Goal: Information Seeking & Learning: Learn about a topic

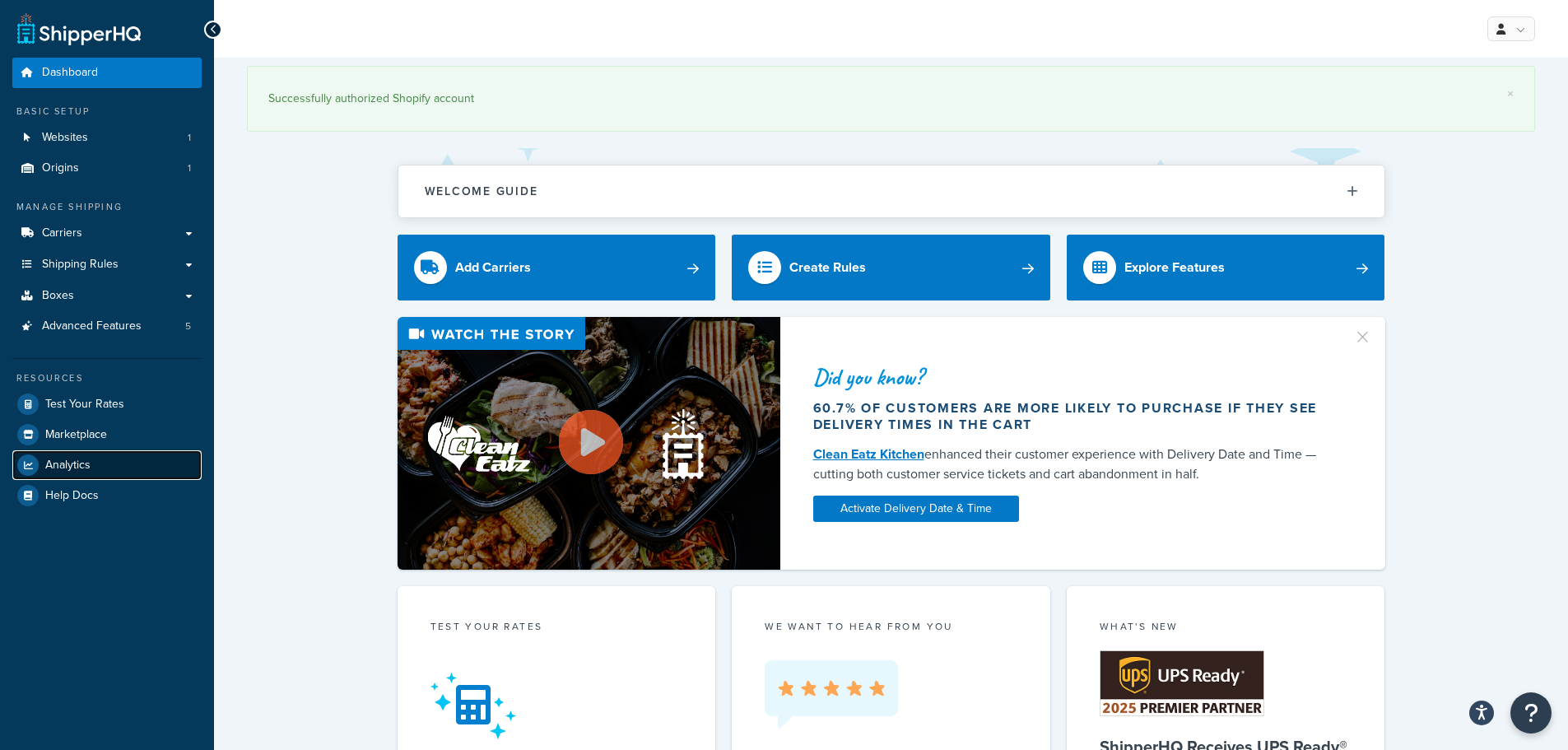
click at [78, 461] on span "Analytics" at bounding box center [68, 466] width 45 height 14
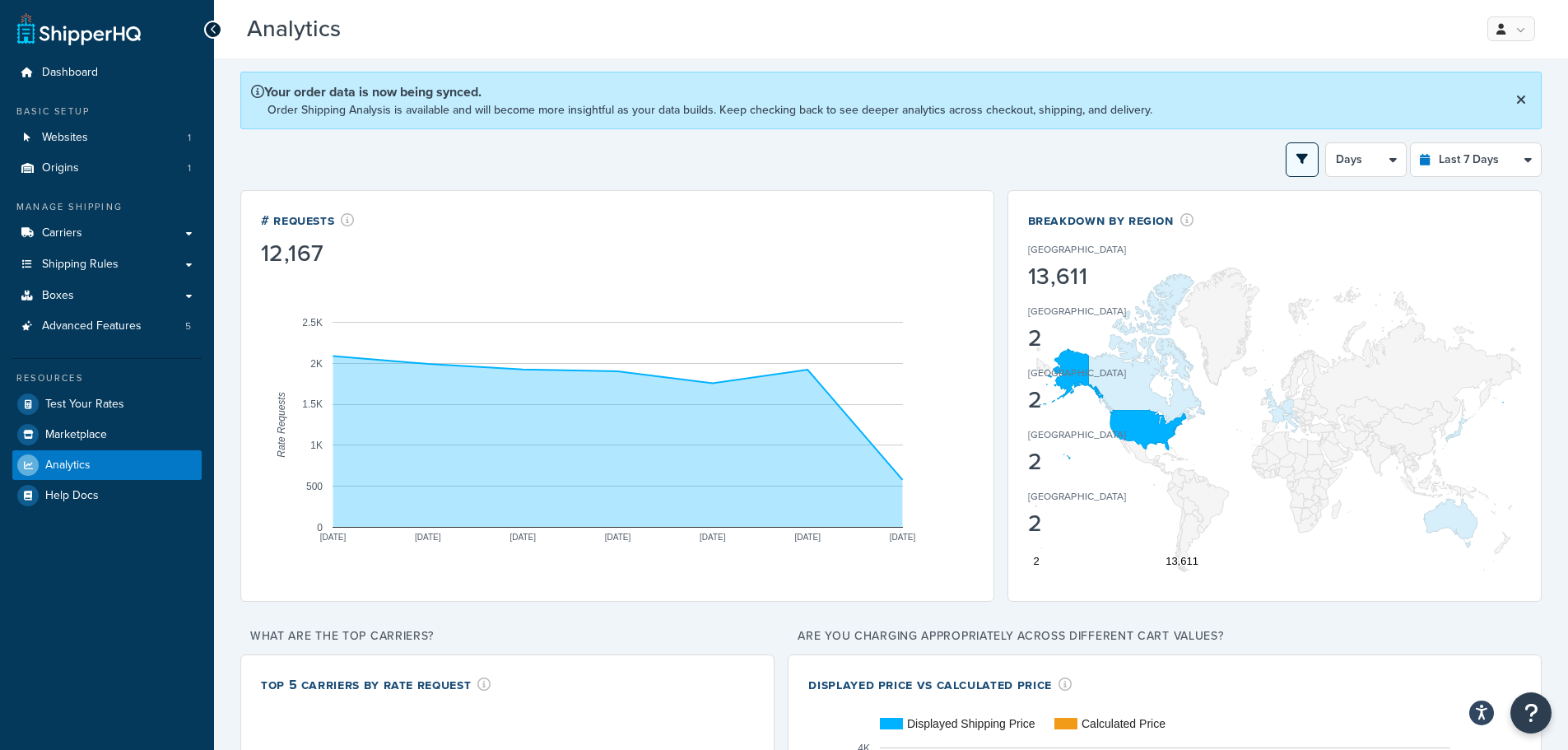
click at [1305, 159] on icon "open filter drawer" at bounding box center [1302, 159] width 12 height 12
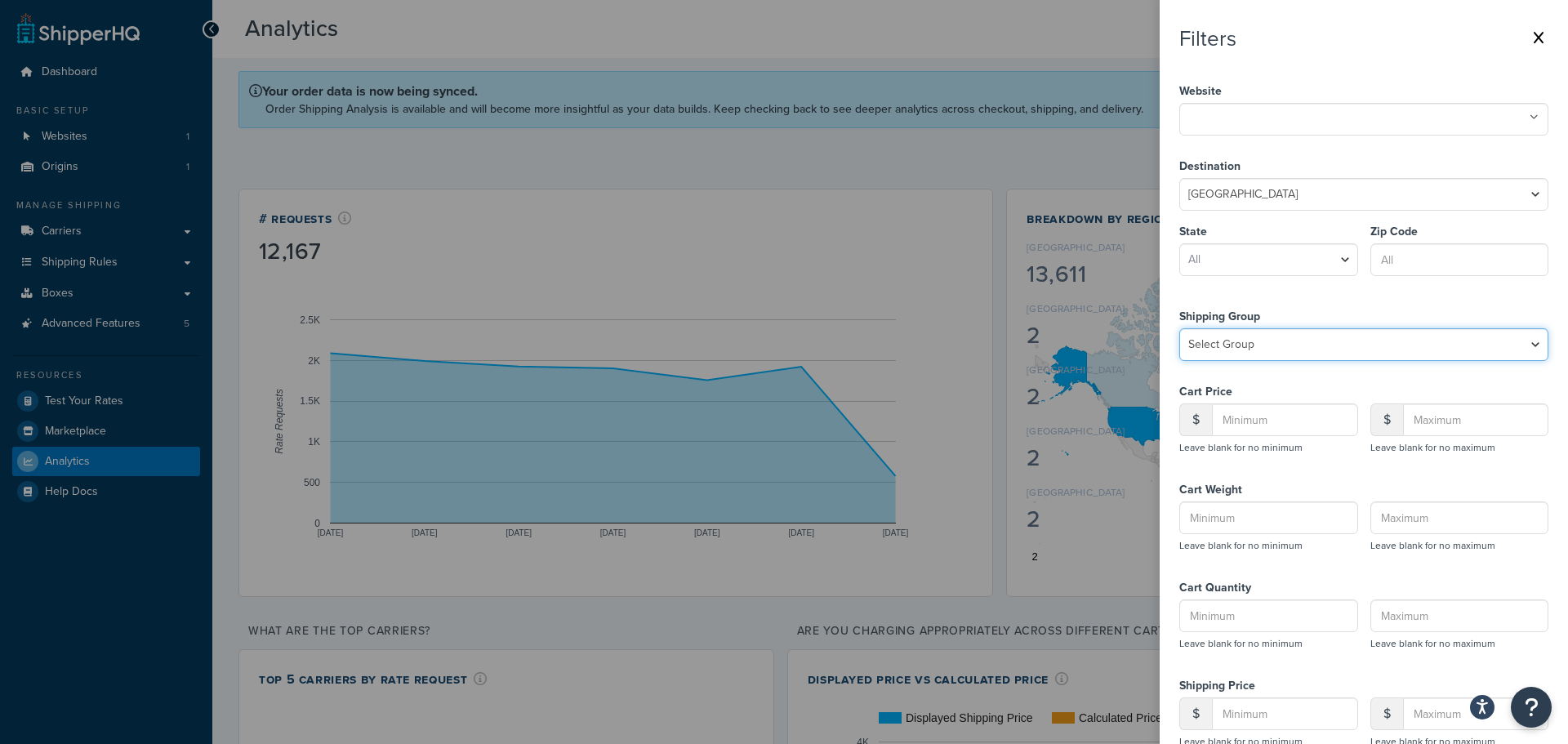
click at [1309, 355] on select "Select Group All Products not assigned to a Shipping Group CUSTOM Large Medium …" at bounding box center [1364, 344] width 369 height 33
click at [1316, 344] on select "Select Group All Products not assigned to a Shipping Group CUSTOM Large Medium …" at bounding box center [1364, 344] width 369 height 33
click at [1372, 128] on ul at bounding box center [1364, 118] width 369 height 33
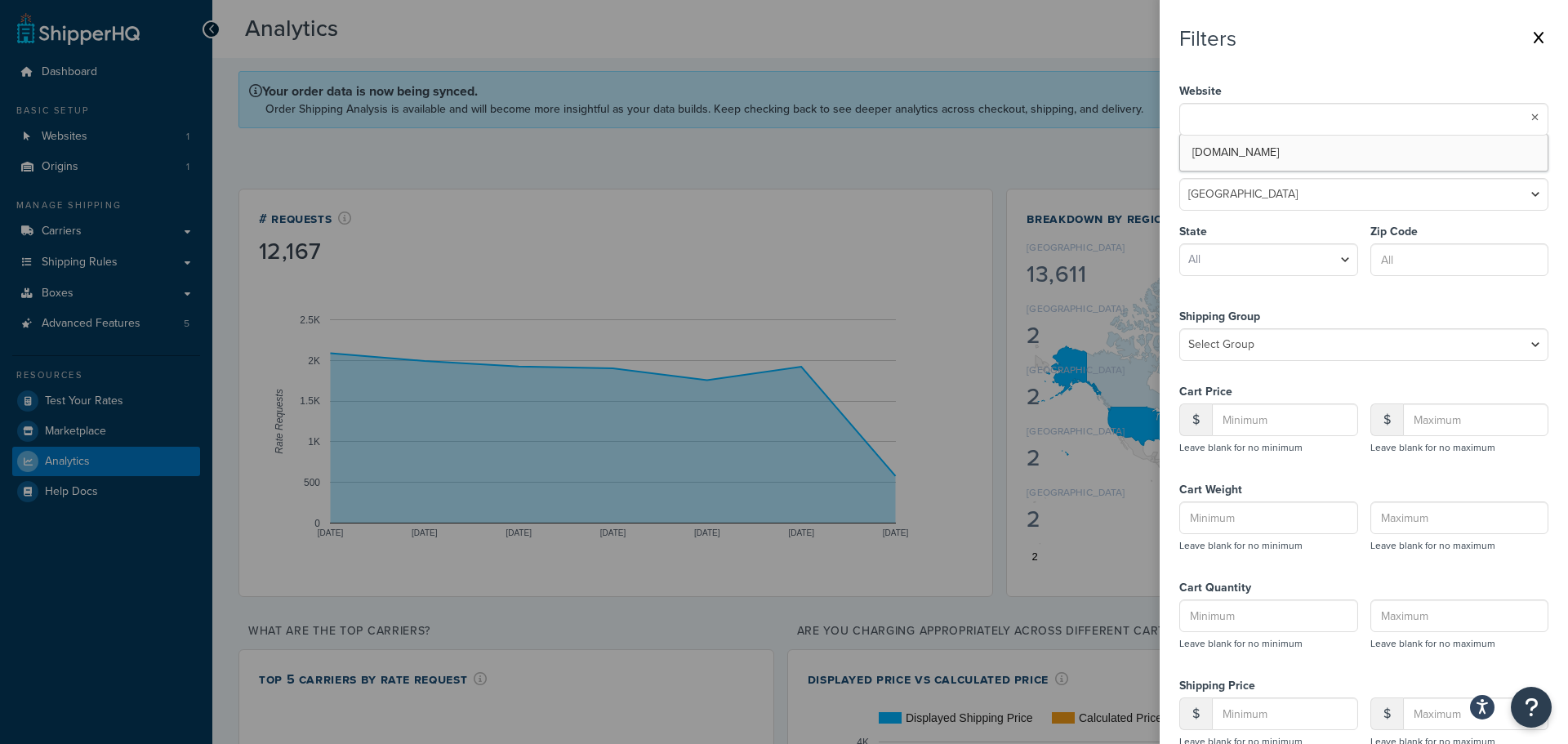
click at [1372, 118] on ul at bounding box center [1364, 118] width 369 height 33
click at [1125, 156] on label at bounding box center [784, 372] width 1568 height 744
click at [0, 0] on input "checkbox" at bounding box center [0, 0] width 0 height 0
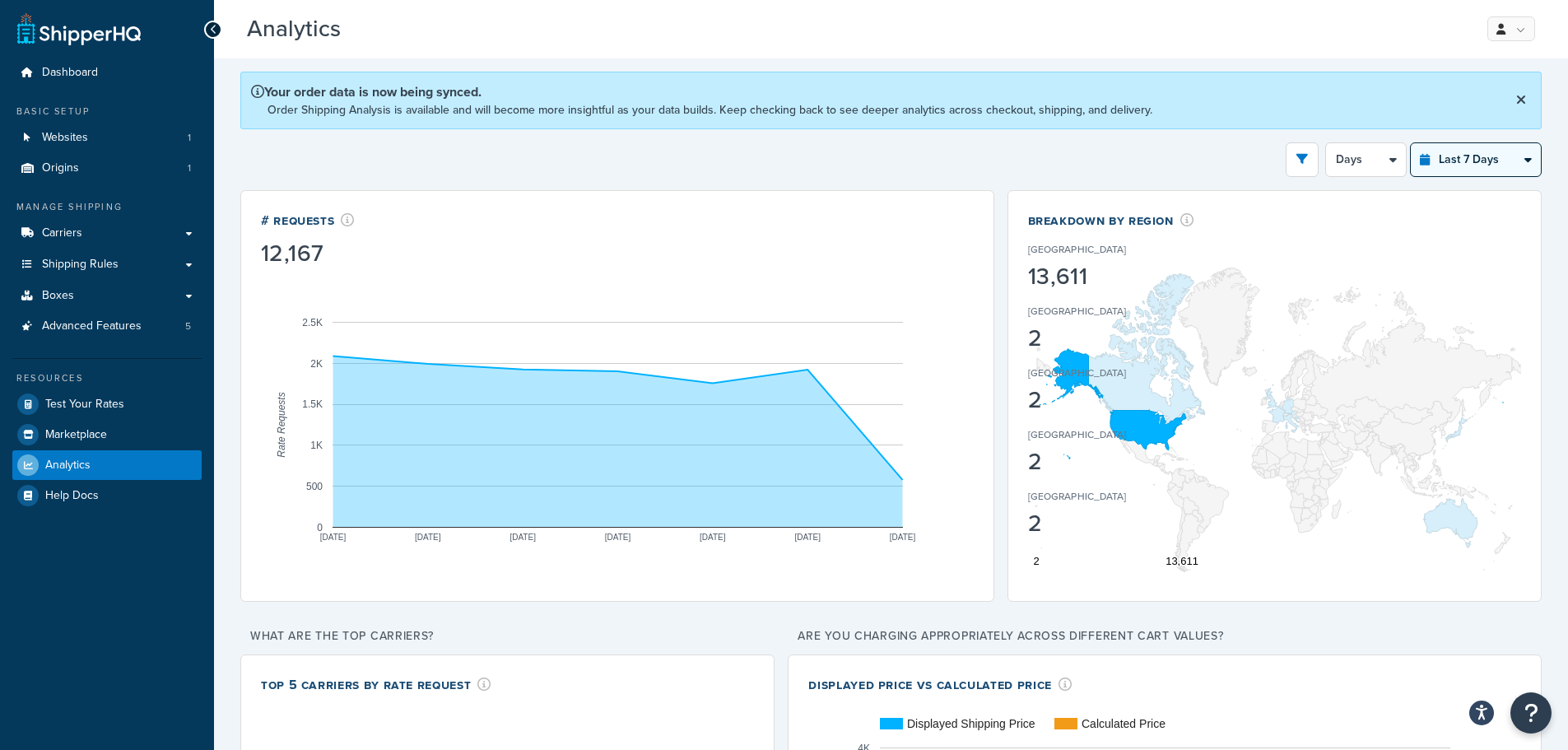
click at [1471, 157] on select "Last 24 Hours Last 7 Days Last 30 Days Last 3 Months Last 6 Months Last 12 Mont…" at bounding box center [1476, 159] width 130 height 33
select select "last_3_months"
click at [1411, 143] on select "Last 24 Hours Last 7 Days Last 30 Days Last 3 Months Last 6 Months Last 12 Mont…" at bounding box center [1476, 159] width 130 height 33
select select "1w"
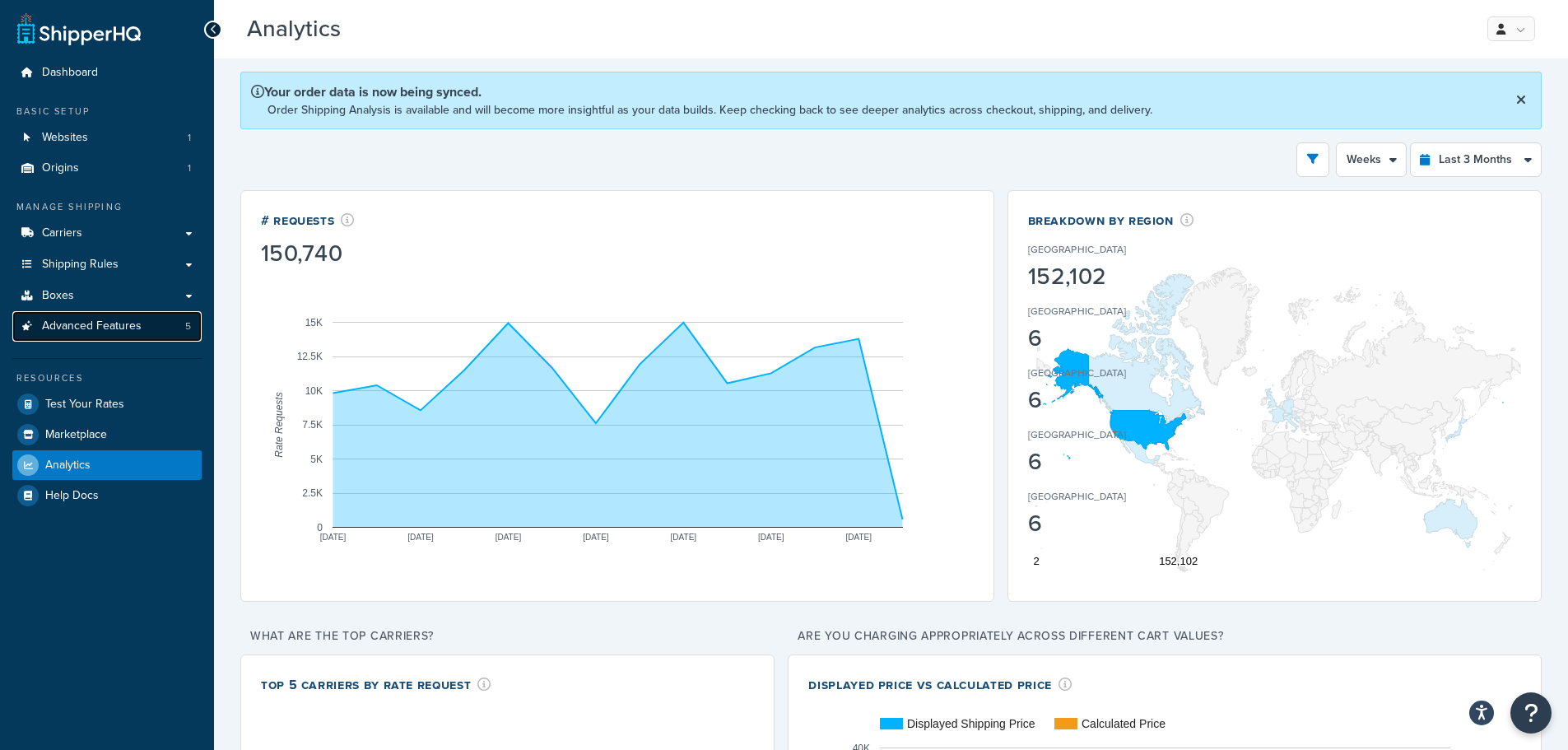
click at [125, 320] on span "Advanced Features" at bounding box center [92, 327] width 100 height 14
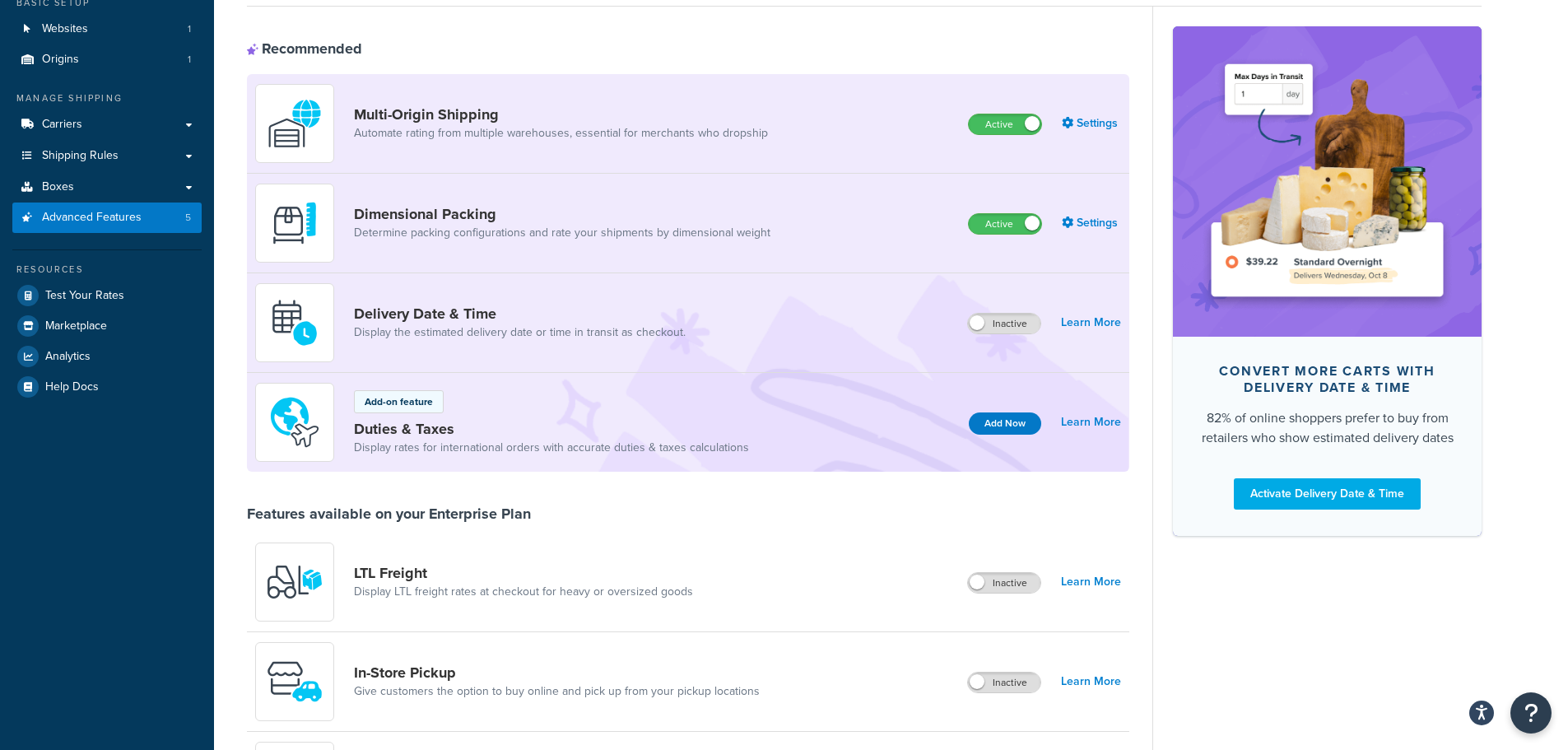
scroll to position [110, 0]
click at [72, 322] on span "Marketplace" at bounding box center [76, 326] width 61 height 14
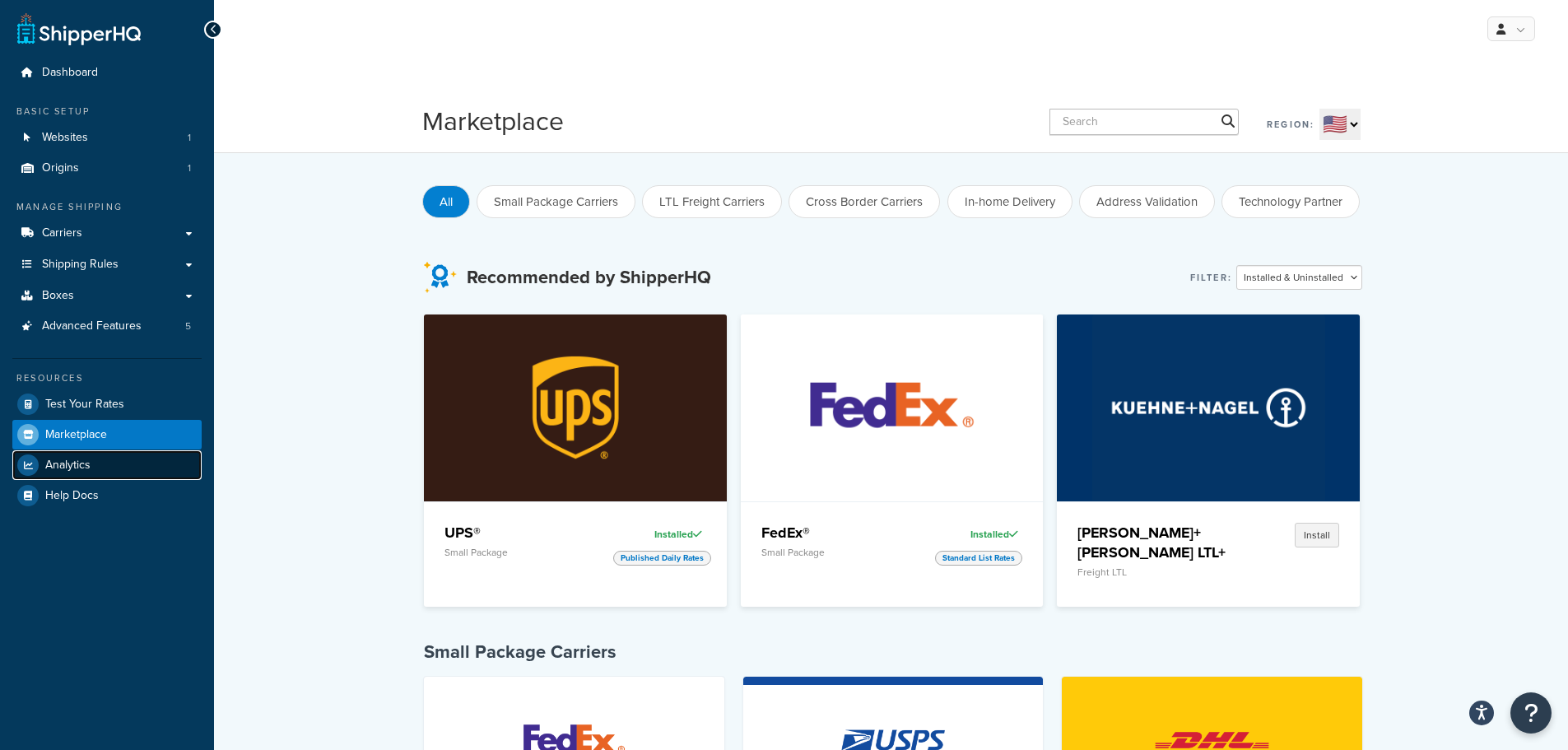
click at [70, 463] on span "Analytics" at bounding box center [68, 466] width 45 height 14
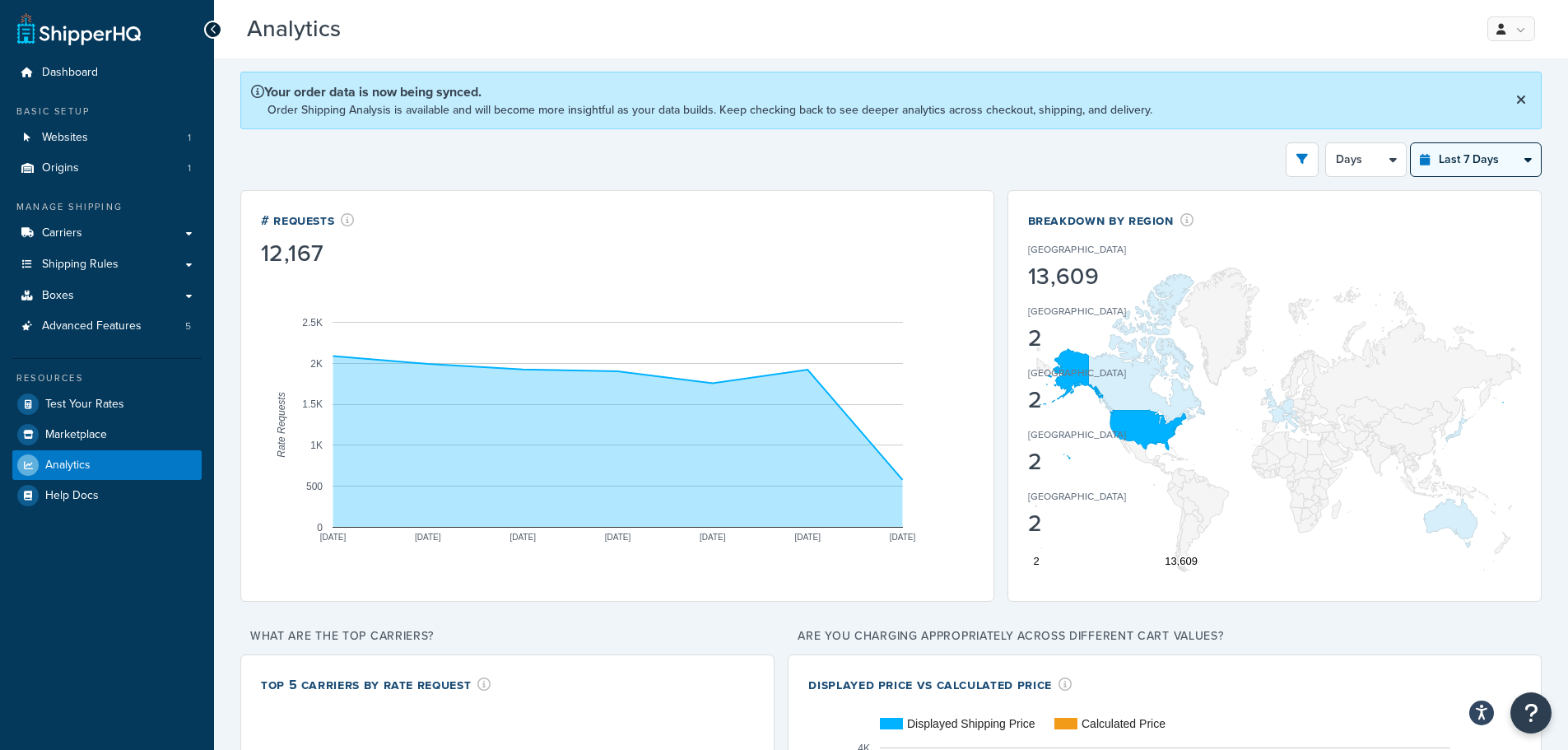
click at [1487, 150] on select "Last 24 Hours Last 7 Days Last 30 Days Last 3 Months Last 6 Months Last 12 Mont…" at bounding box center [1476, 159] width 130 height 33
select select "last_3_months"
click at [1411, 143] on select "Last 24 Hours Last 7 Days Last 30 Days Last 3 Months Last 6 Months Last 12 Mont…" at bounding box center [1476, 159] width 130 height 33
select select "1w"
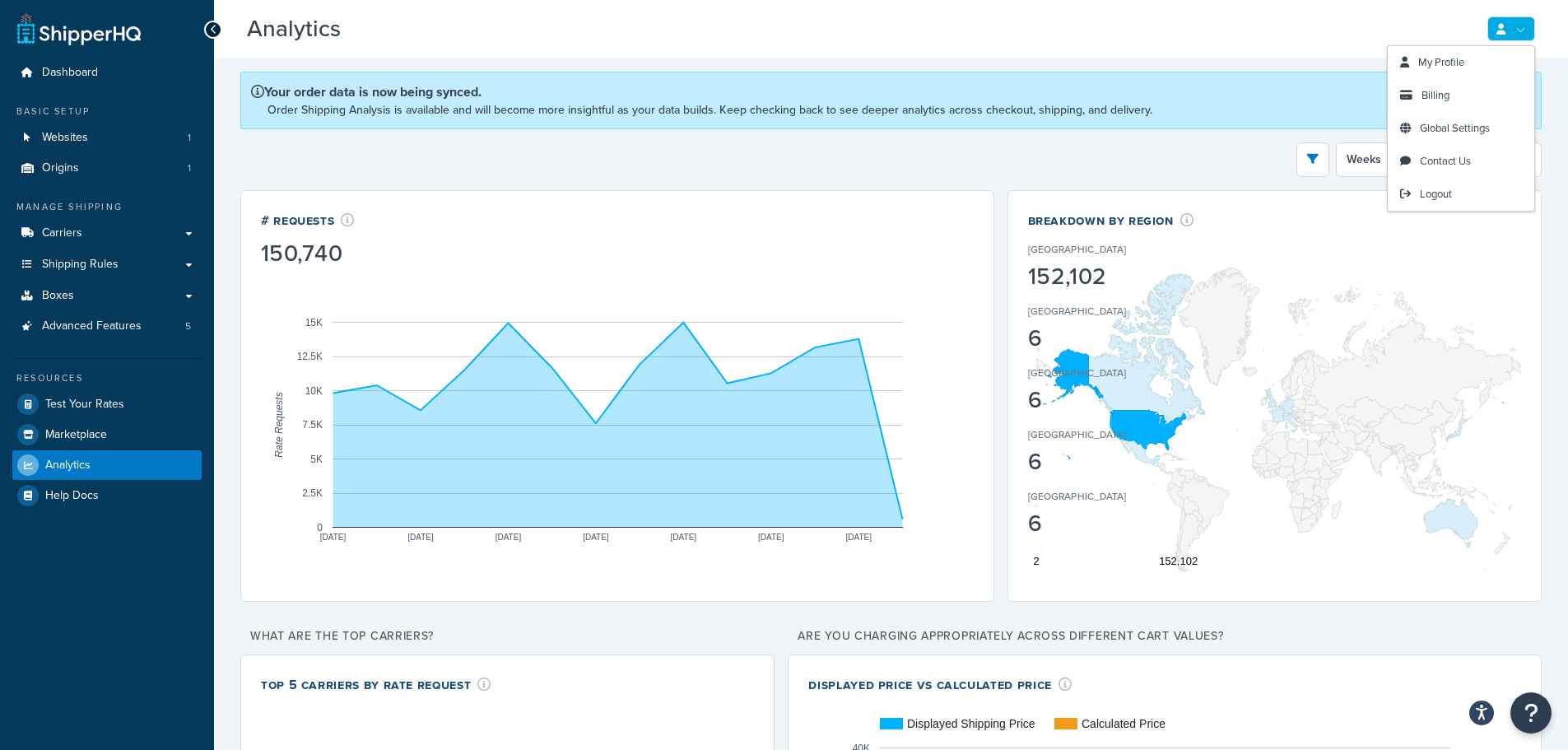
click at [1309, 33] on h3 "Analytics Beta" at bounding box center [853, 29] width 1213 height 26
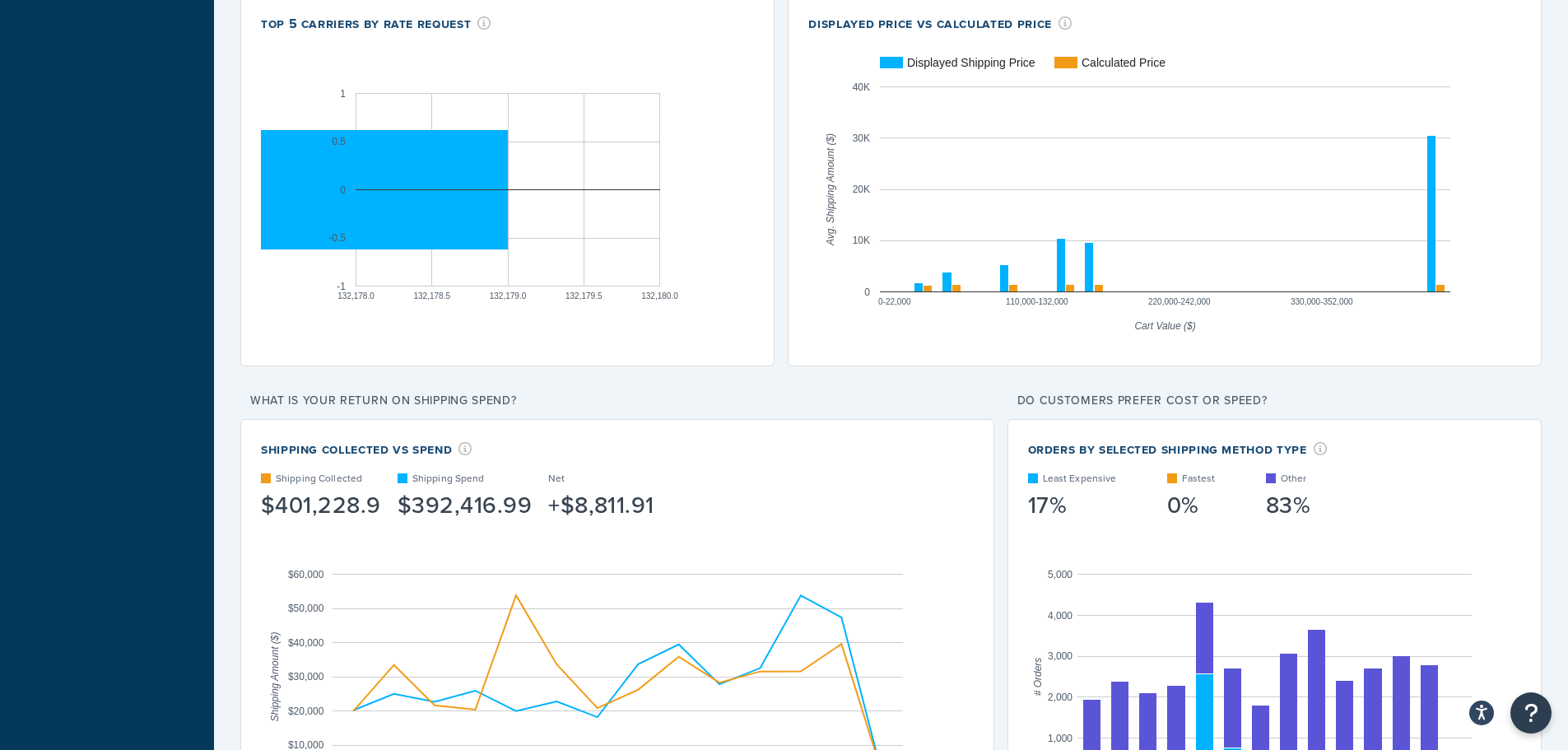
scroll to position [627, 0]
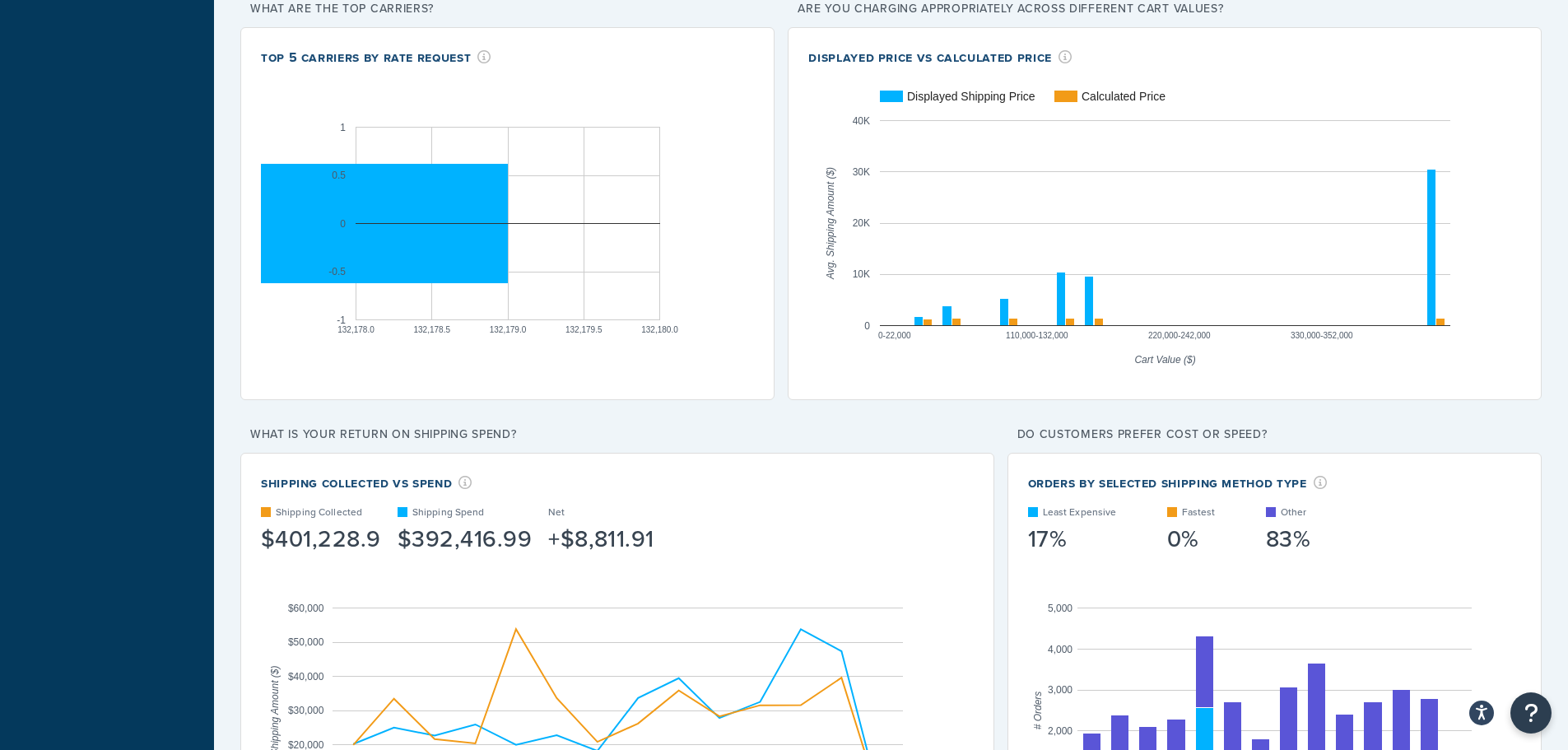
click at [628, 550] on div "+$8,811.91" at bounding box center [600, 539] width 106 height 23
click at [563, 562] on rect "A chart." at bounding box center [617, 710] width 713 height 313
click at [470, 483] on icon at bounding box center [466, 482] width 14 height 13
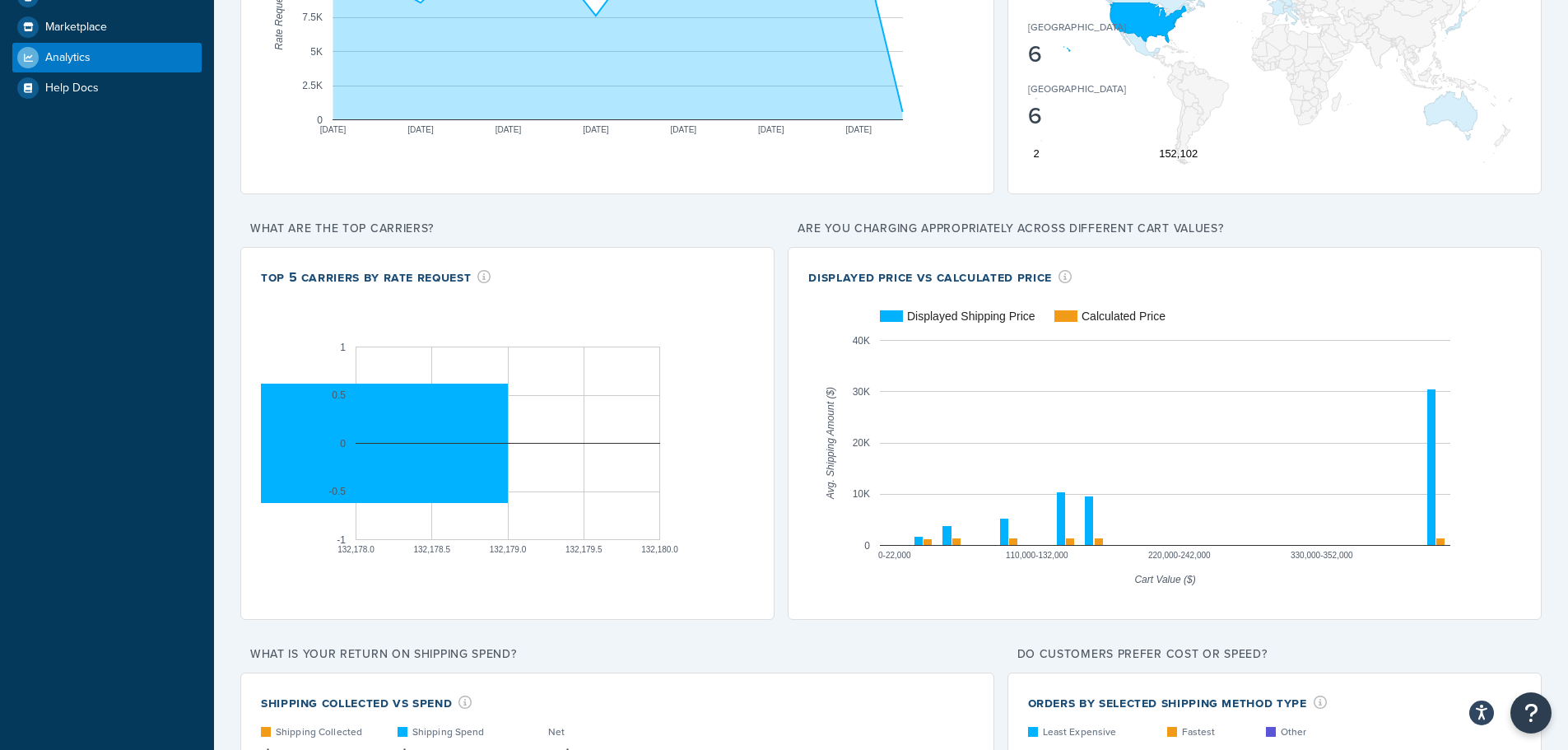
scroll to position [0, 0]
